Goal: Task Accomplishment & Management: Use online tool/utility

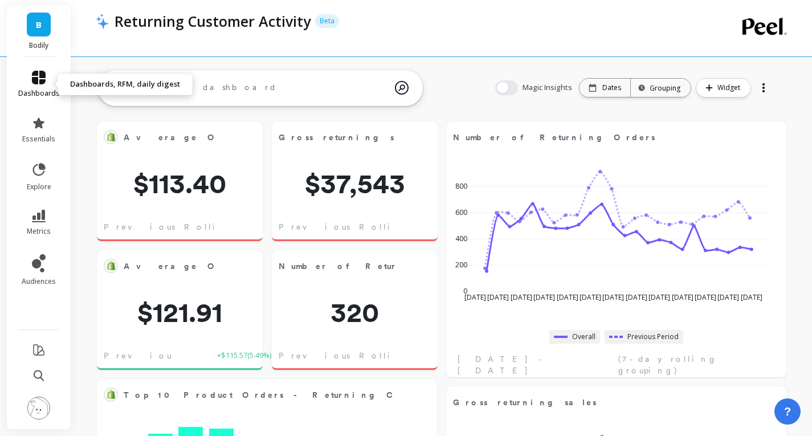
scroll to position [305, 299]
click at [37, 76] on icon at bounding box center [39, 78] width 14 height 14
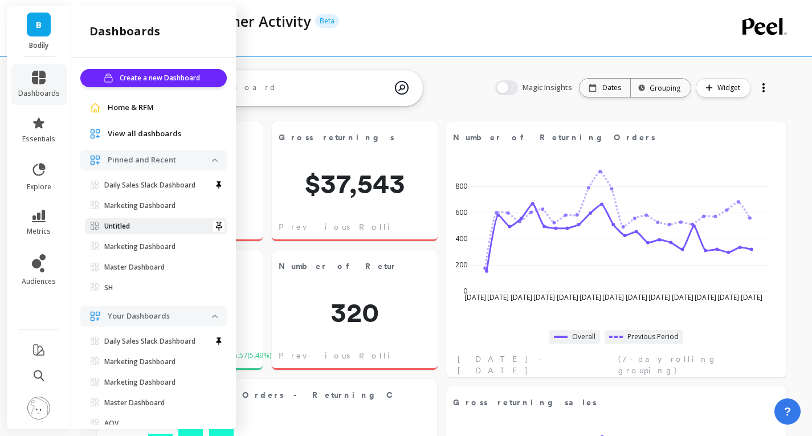
click at [149, 225] on span "Untitled" at bounding box center [151, 226] width 121 height 9
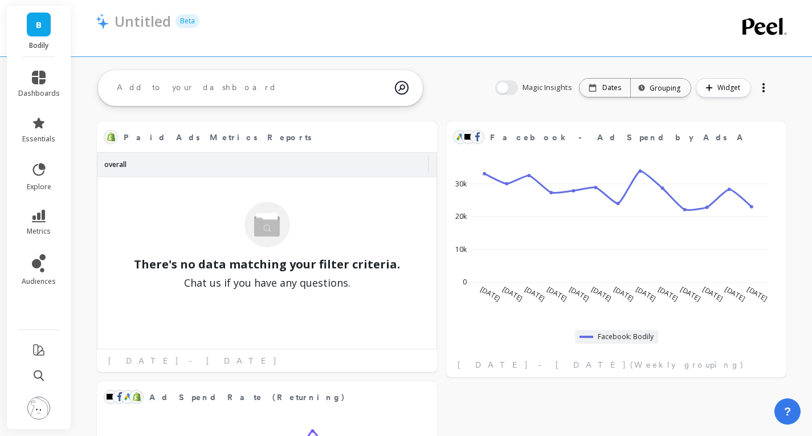
click at [46, 70] on li "dashboards" at bounding box center [38, 84] width 55 height 41
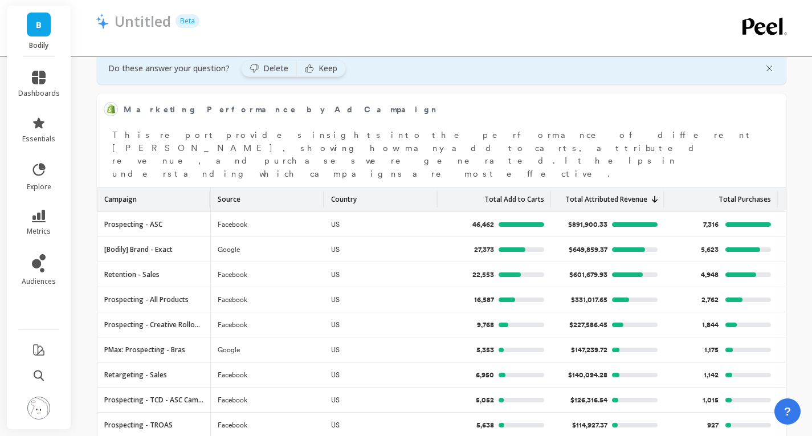
click at [795, 228] on div "Paid Ads Metrics Reports Edit Widget & Insights overall There's no data matchin…" at bounding box center [441, 248] width 741 height 1545
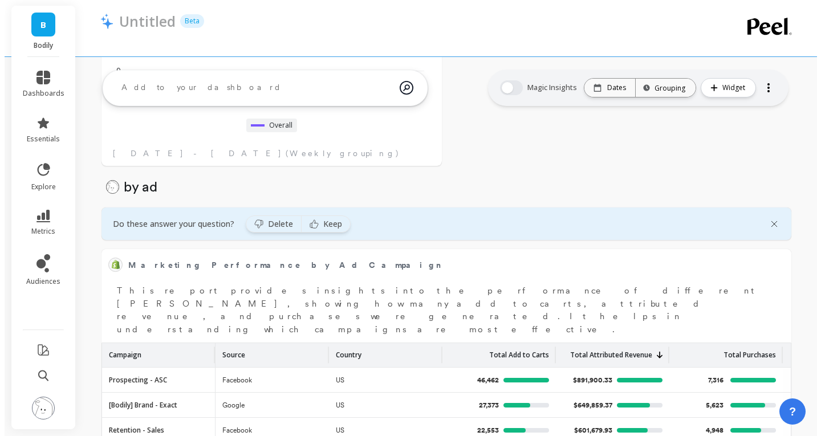
scroll to position [585, 0]
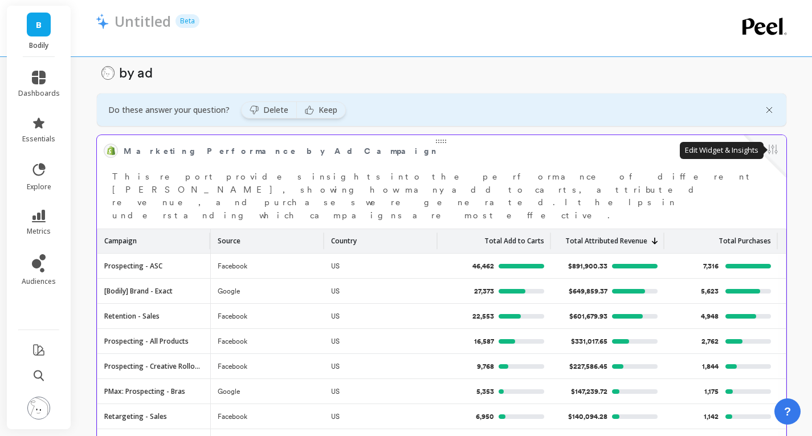
click at [772, 156] on button at bounding box center [773, 150] width 14 height 16
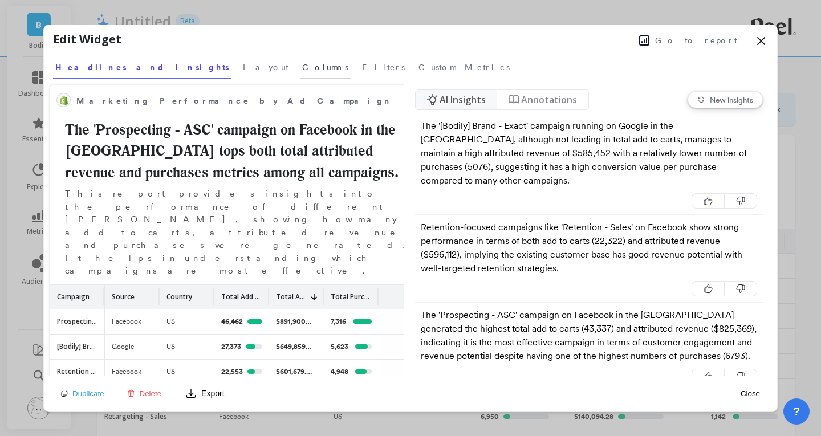
click at [302, 71] on span "Columns" at bounding box center [325, 67] width 46 height 11
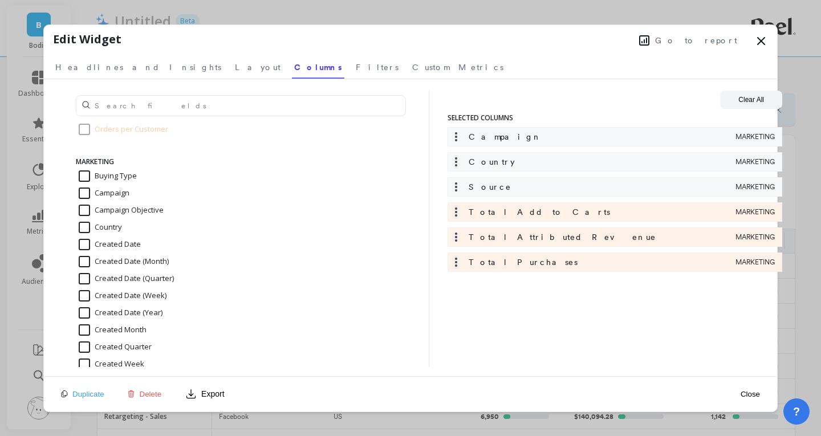
scroll to position [655, 0]
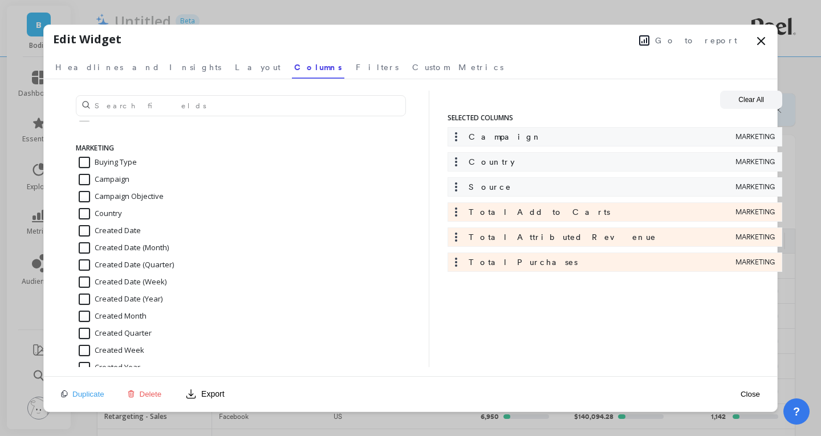
click at [87, 213] on input "Country" at bounding box center [100, 213] width 43 height 11
checkbox input "false"
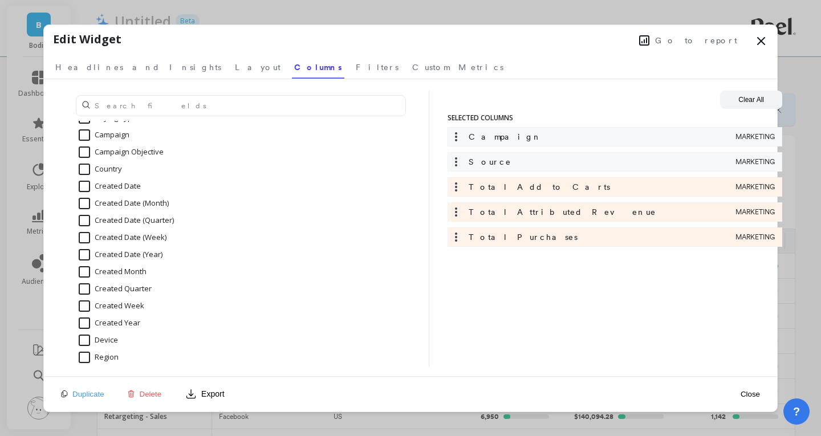
scroll to position [712, 0]
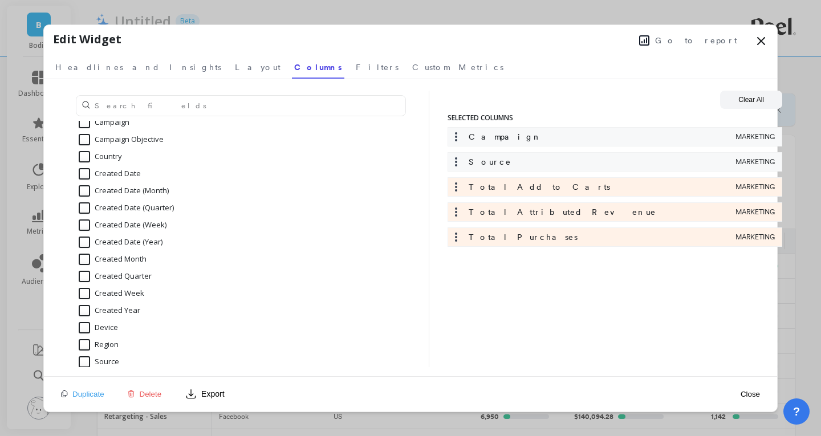
click at [85, 173] on input "Created Date" at bounding box center [110, 173] width 62 height 11
checkbox input "true"
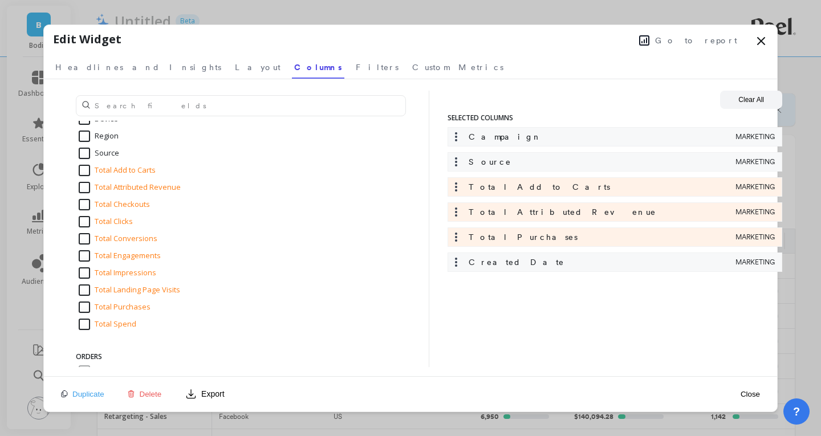
scroll to position [940, 0]
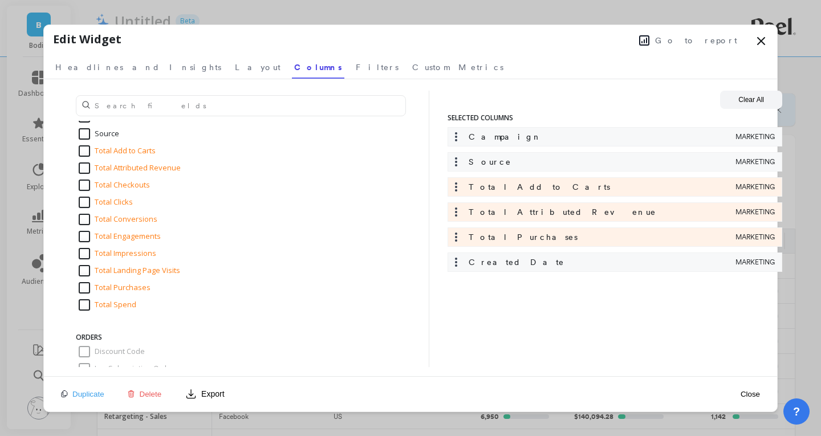
click at [115, 305] on input "Total Spend" at bounding box center [108, 304] width 58 height 11
checkbox input "true"
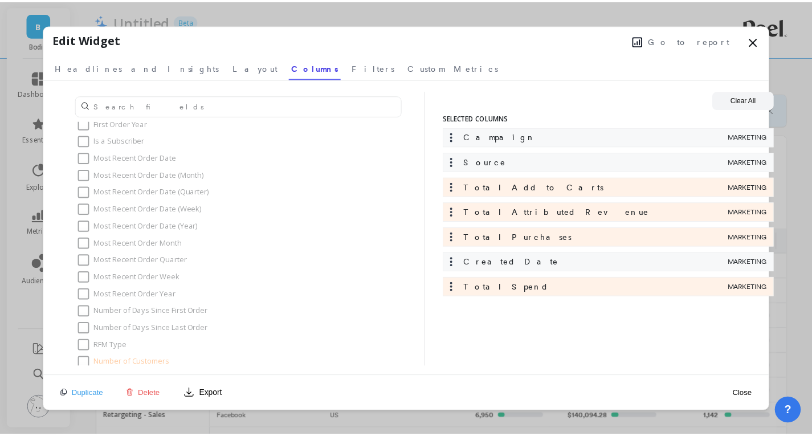
scroll to position [0, 0]
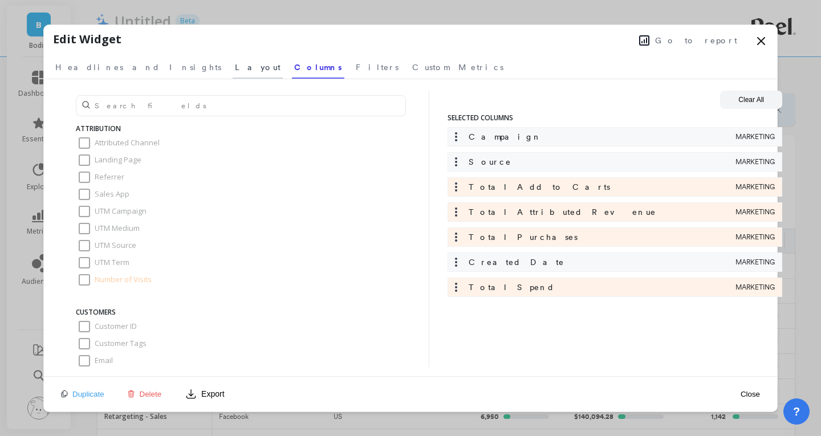
click at [235, 65] on span "Layout" at bounding box center [258, 67] width 46 height 11
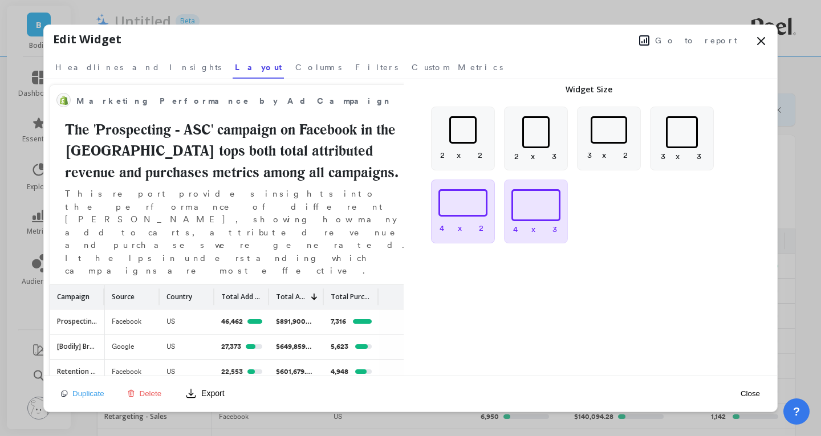
click at [464, 214] on div at bounding box center [462, 202] width 49 height 27
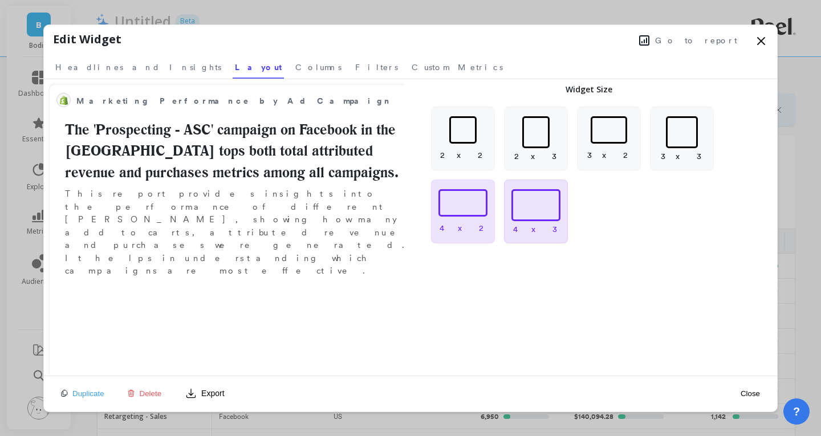
click at [553, 204] on div at bounding box center [535, 205] width 49 height 32
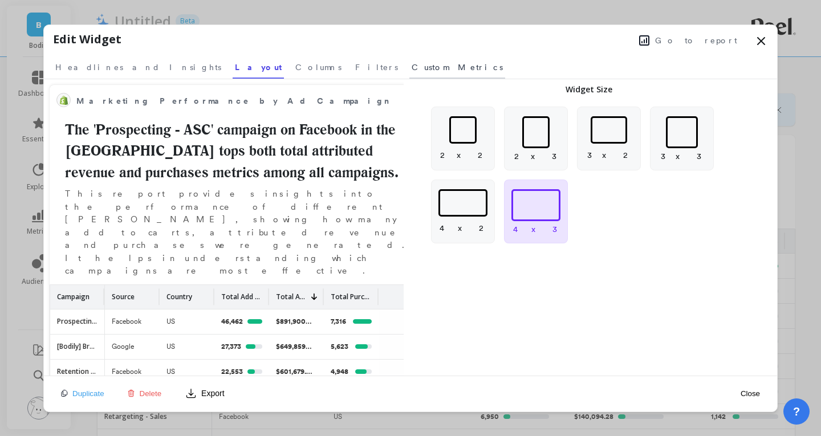
click at [411, 66] on span "Custom Metrics" at bounding box center [456, 67] width 91 height 11
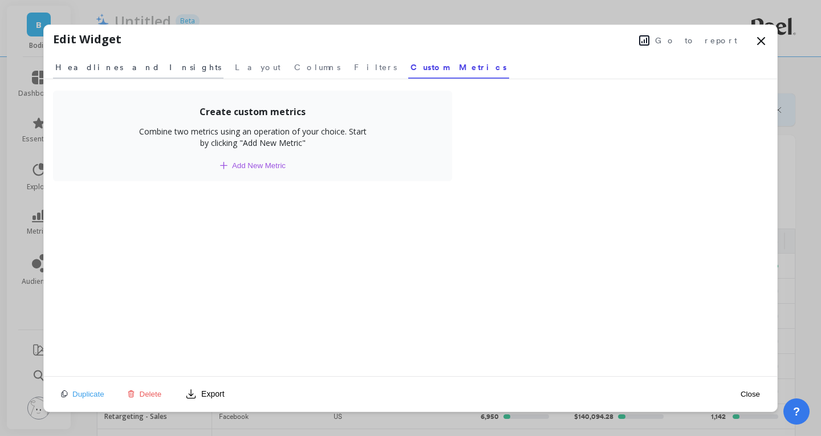
click at [104, 62] on span "Headlines and Insights" at bounding box center [138, 67] width 166 height 11
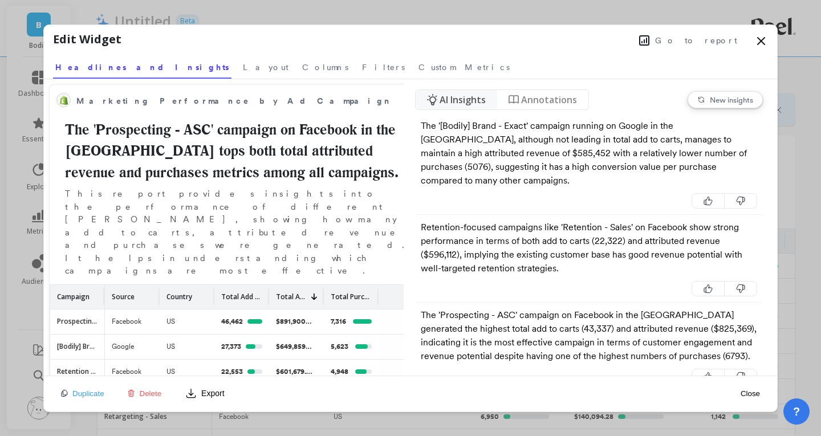
click at [459, 104] on span "AI Insights" at bounding box center [462, 100] width 46 height 14
click at [753, 391] on button "Close" at bounding box center [750, 394] width 26 height 26
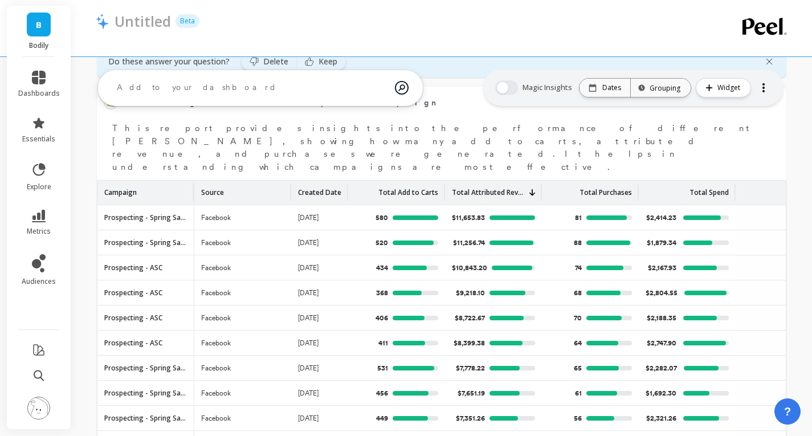
scroll to position [585, 0]
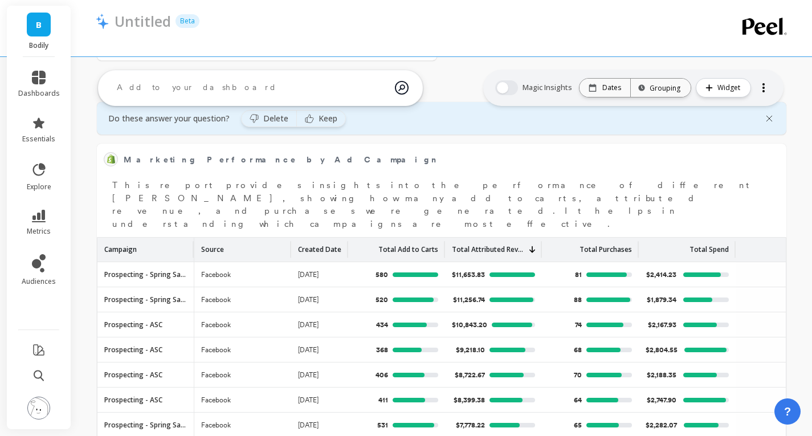
click at [794, 251] on div "Paid Ads Metrics Reports Edit Widget & Insights overall There's no data matchin…" at bounding box center [441, 289] width 741 height 1545
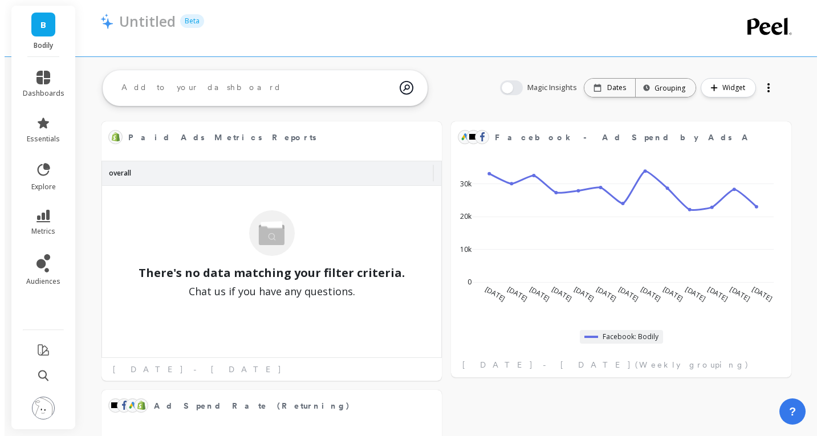
scroll to position [0, 0]
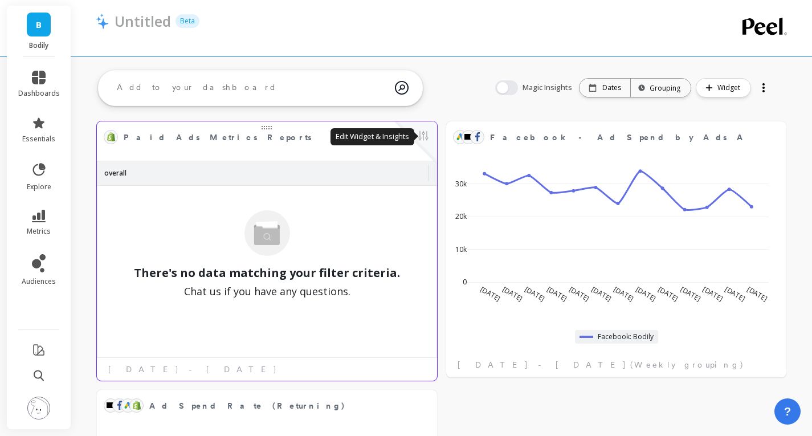
click at [421, 140] on button at bounding box center [424, 137] width 14 height 16
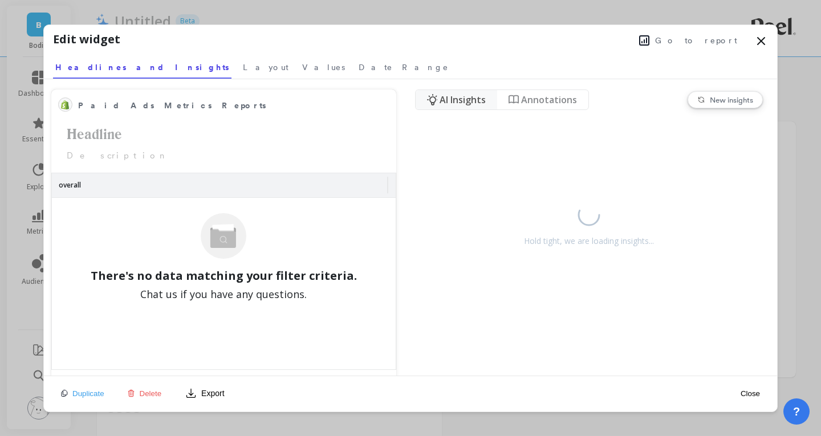
click at [700, 44] on span "Go to report" at bounding box center [696, 40] width 82 height 11
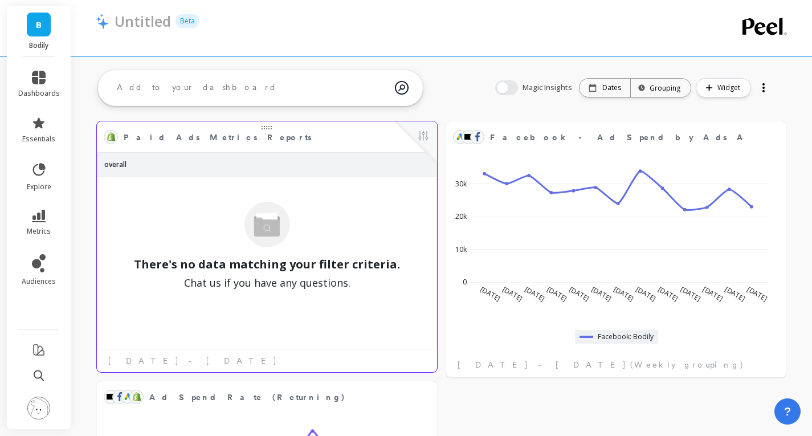
click at [264, 130] on span "Paid Ads Metrics Reports" at bounding box center [259, 137] width 270 height 16
click at [425, 132] on button at bounding box center [424, 137] width 14 height 16
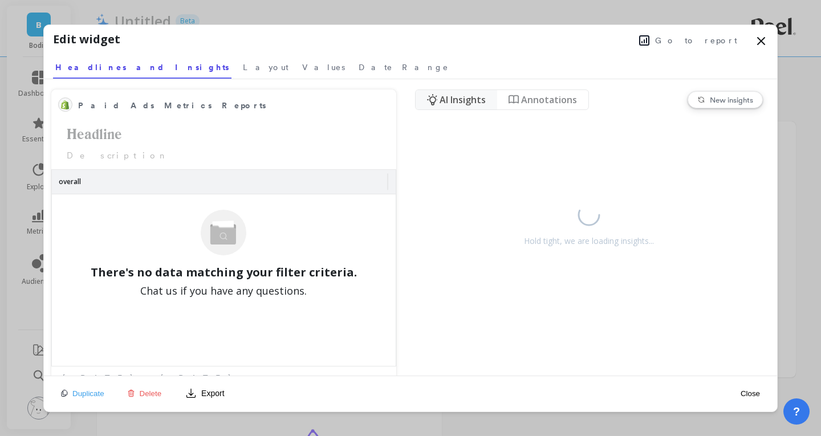
click at [143, 393] on span "Delete" at bounding box center [151, 393] width 22 height 9
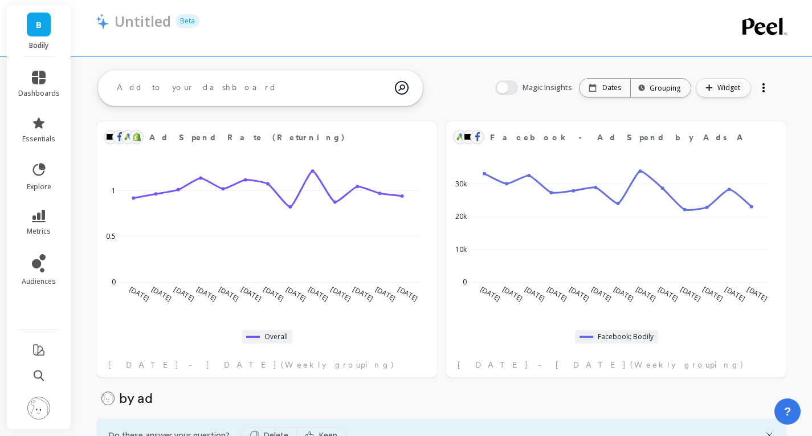
click at [710, 93] on button "Widget" at bounding box center [723, 87] width 55 height 19
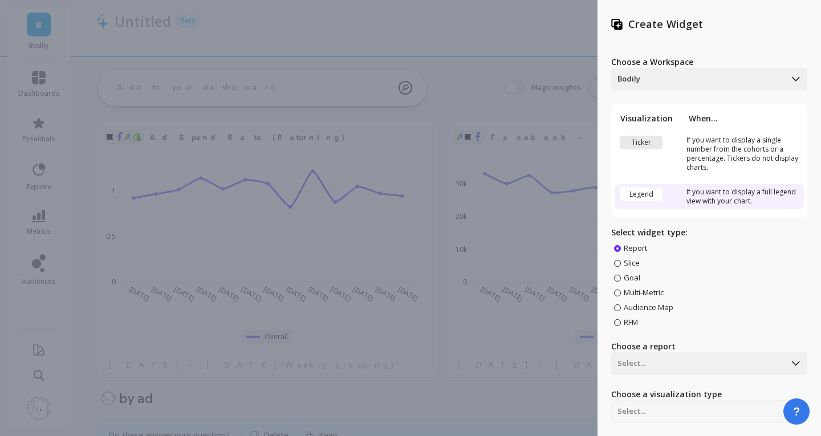
click at [632, 293] on span "Multi-Metric" at bounding box center [643, 292] width 40 height 10
click at [0, 0] on input "Multi-Metric" at bounding box center [0, 0] width 0 height 0
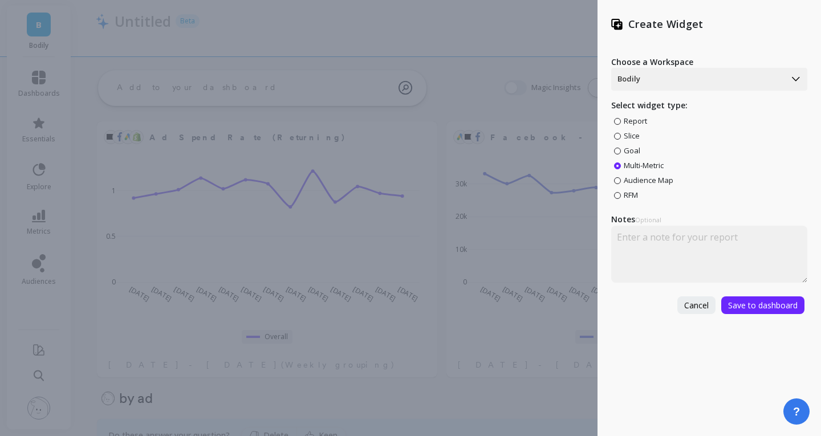
click at [615, 121] on span at bounding box center [617, 121] width 7 height 7
click at [0, 0] on input "Report" at bounding box center [0, 0] width 0 height 0
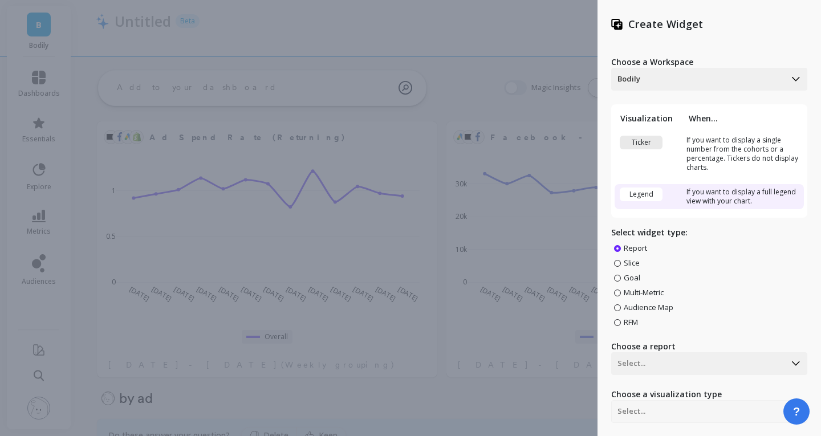
click at [635, 264] on span "Slice" at bounding box center [631, 263] width 16 height 10
click at [0, 0] on input "Slice" at bounding box center [0, 0] width 0 height 0
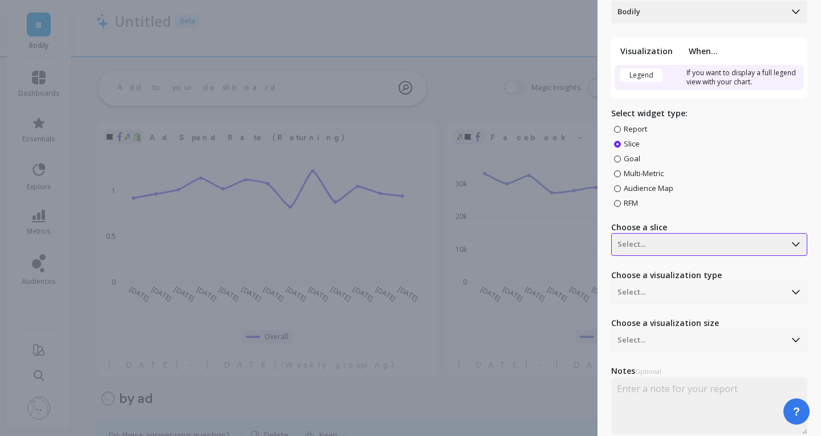
click at [669, 23] on div "Select..." at bounding box center [709, 12] width 196 height 23
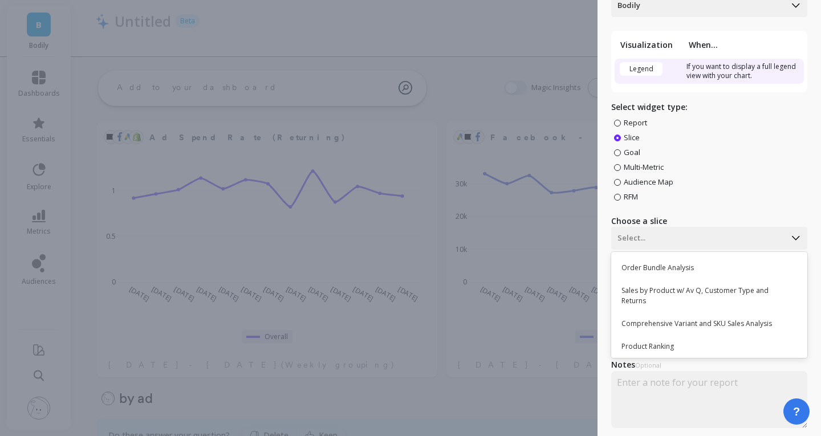
scroll to position [114, 0]
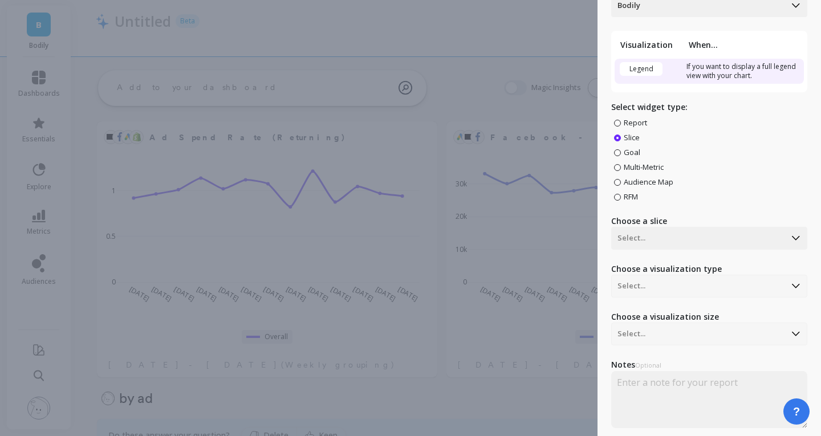
click at [697, 191] on div "Report Slice Goal Multi-Metric Audience Map RFM" at bounding box center [709, 159] width 196 height 84
click at [624, 125] on span "Report" at bounding box center [634, 122] width 23 height 10
click at [0, 0] on input "Report" at bounding box center [0, 0] width 0 height 0
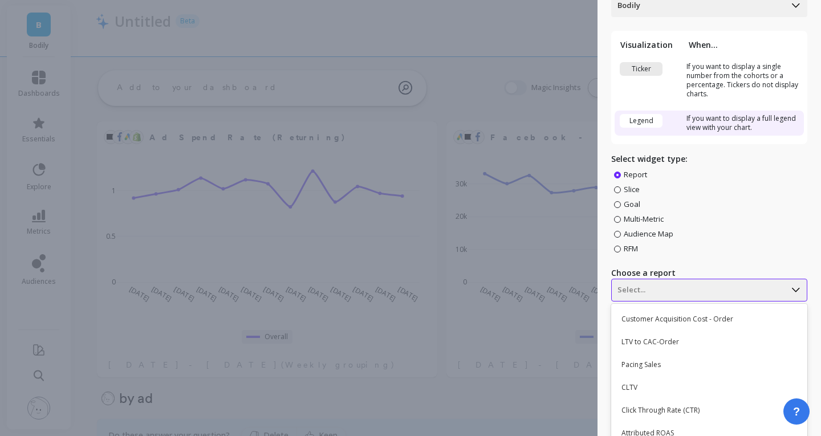
scroll to position [125, 0]
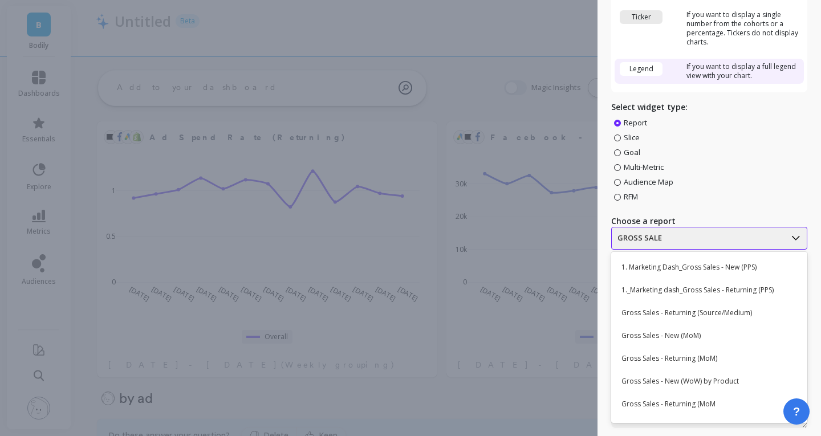
type input "GROSS SALES"
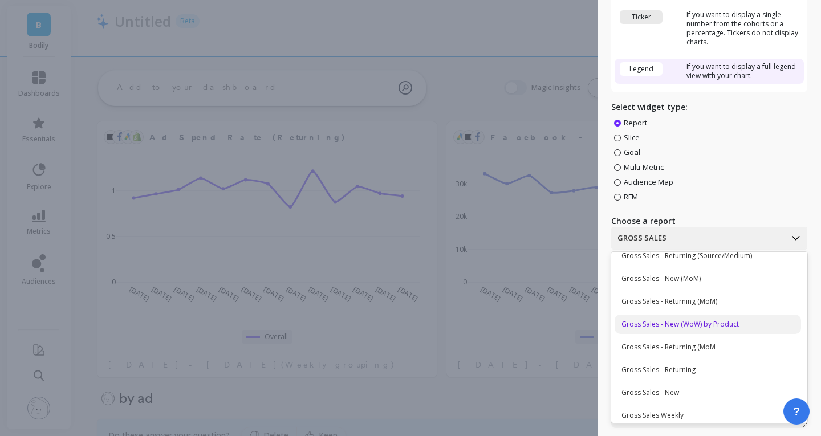
scroll to position [114, 0]
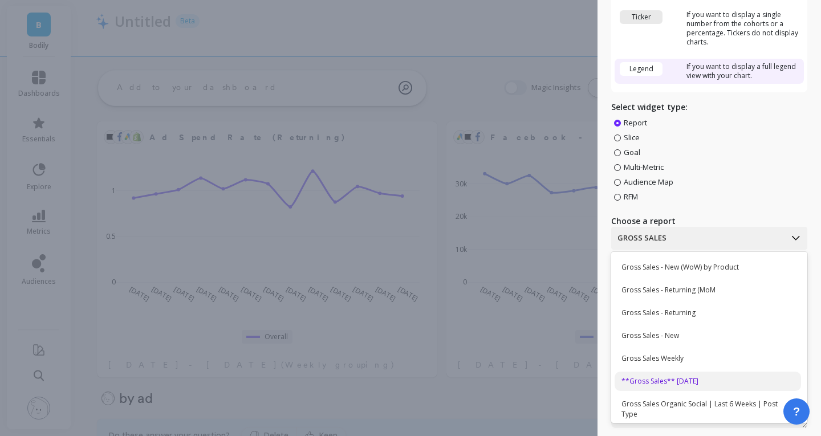
click at [682, 382] on div "**Gross Sales** today" at bounding box center [707, 381] width 186 height 19
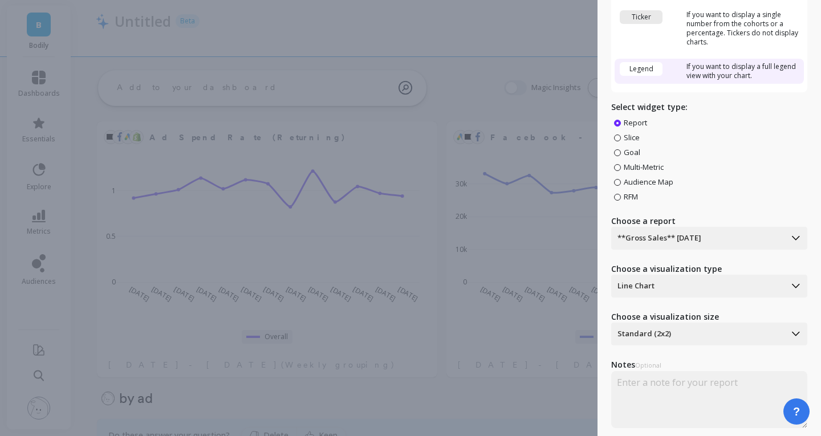
click at [658, 221] on label "Choose a report" at bounding box center [709, 220] width 196 height 11
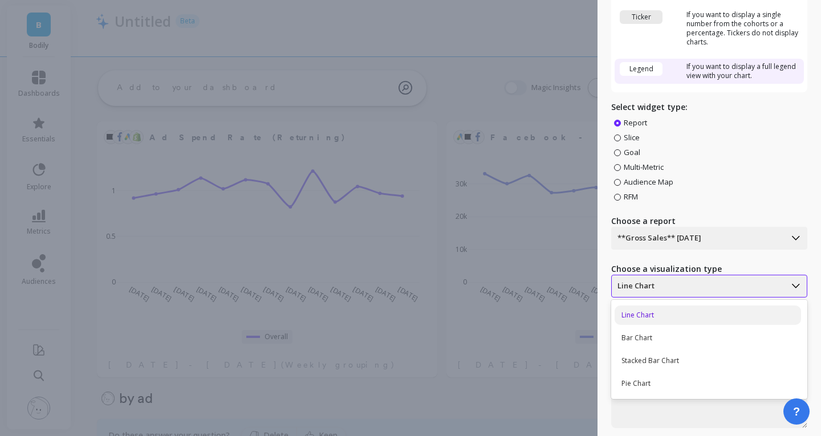
click at [695, 284] on div at bounding box center [698, 286] width 162 height 14
click at [693, 263] on label "Choose a visualization type" at bounding box center [709, 268] width 196 height 11
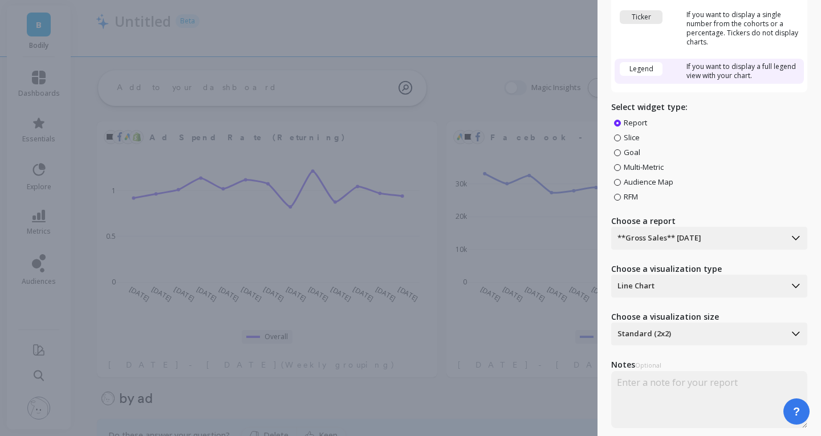
click at [710, 361] on label "Notes Optional" at bounding box center [709, 365] width 196 height 12
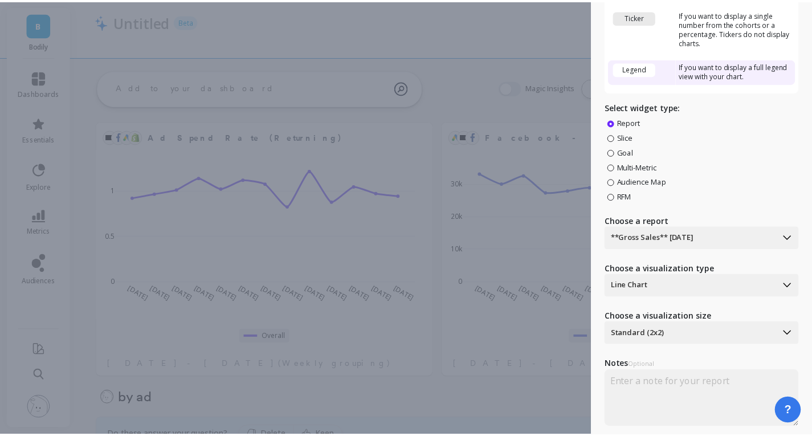
scroll to position [157, 0]
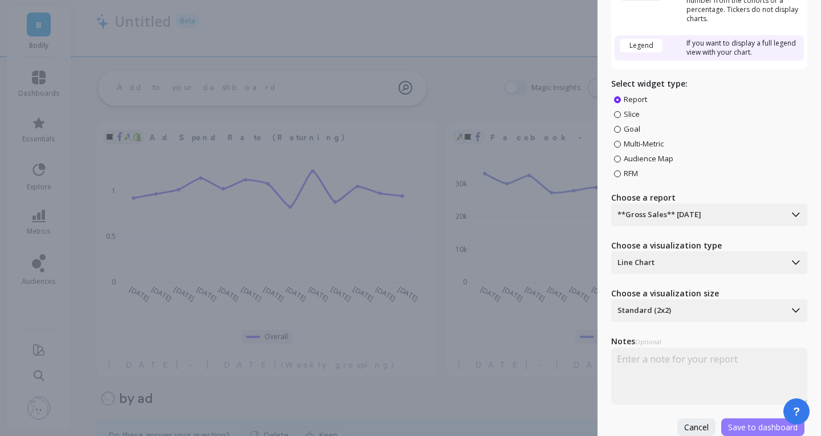
click at [757, 422] on span "Save to dashboard" at bounding box center [763, 427] width 70 height 11
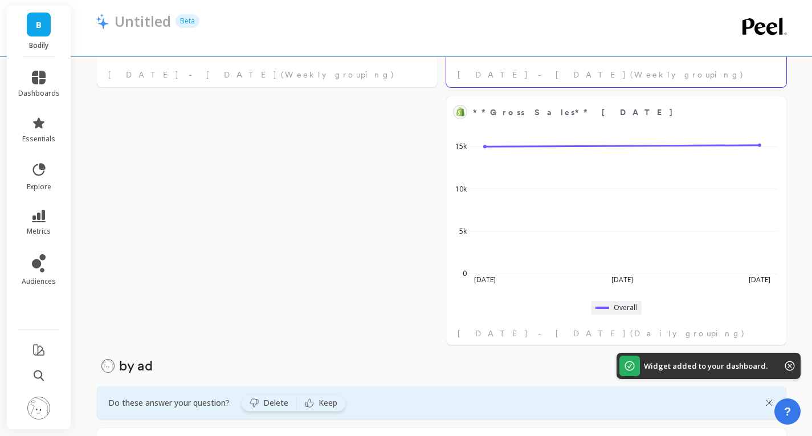
scroll to position [292, 0]
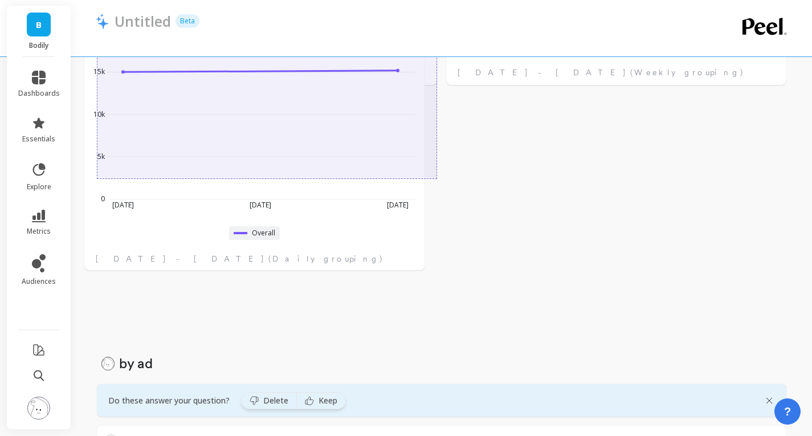
drag, startPoint x: 736, startPoint y: 305, endPoint x: 374, endPoint y: 233, distance: 369.0
click at [374, 233] on div "Overall" at bounding box center [254, 233] width 340 height 23
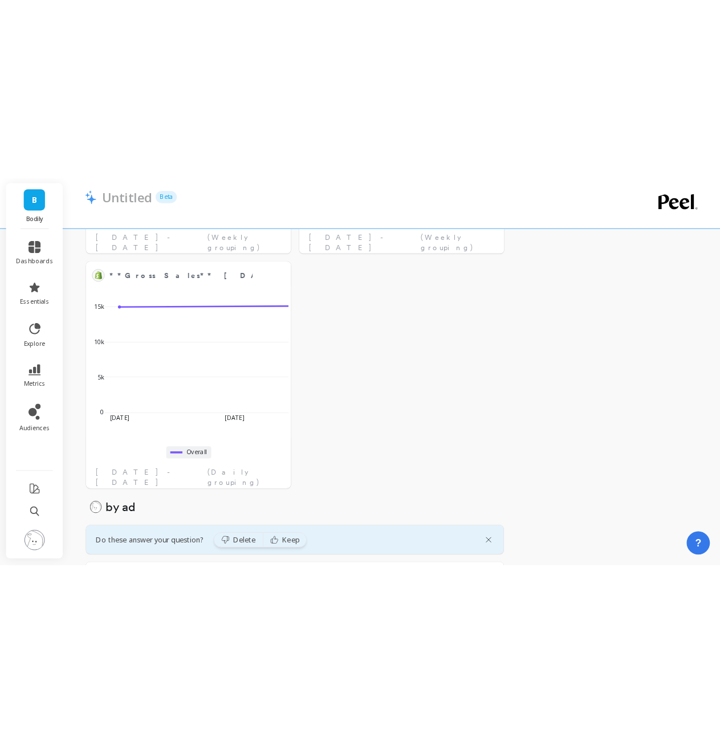
scroll to position [293, 0]
